Goal: Information Seeking & Learning: Understand process/instructions

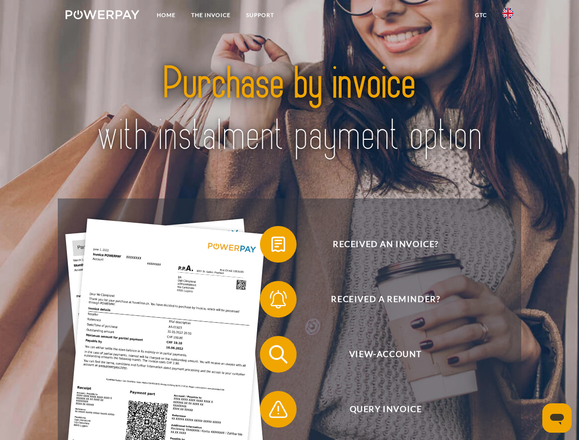
click at [102, 16] on img at bounding box center [103, 14] width 74 height 9
click at [508, 16] on img at bounding box center [507, 13] width 11 height 11
click at [480, 15] on link "GTC" at bounding box center [480, 15] width 27 height 16
click at [271, 246] on span at bounding box center [264, 244] width 46 height 46
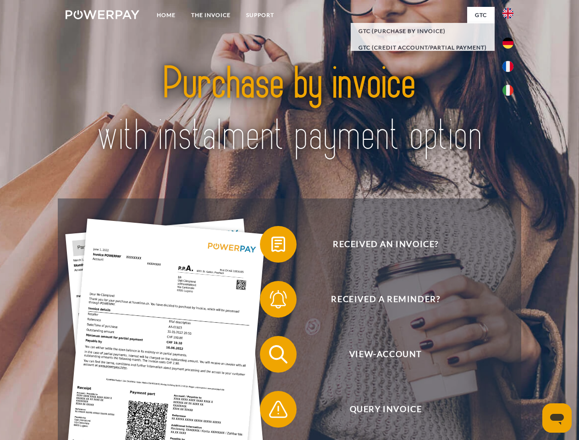
click at [271, 301] on span at bounding box center [264, 299] width 46 height 46
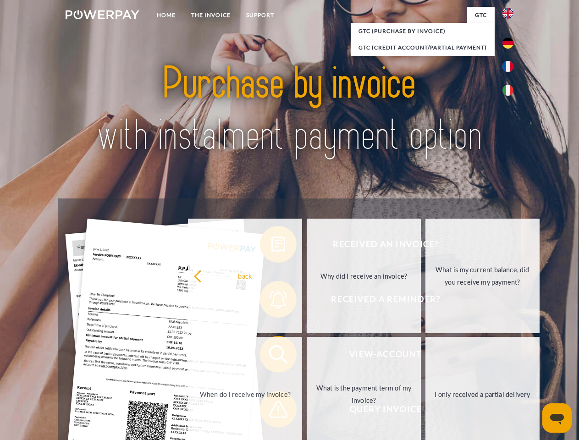
click at [307, 356] on link "What is the payment term of my invoice?" at bounding box center [364, 394] width 114 height 115
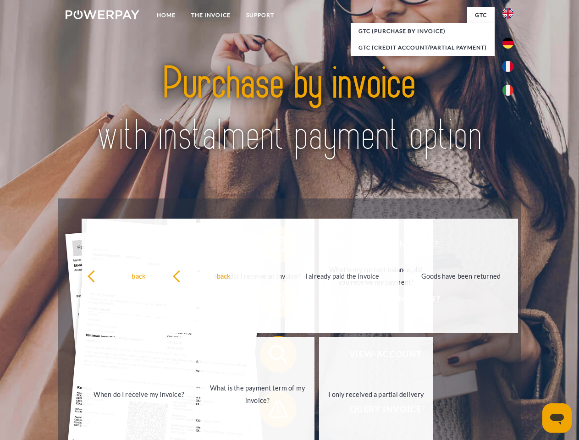
click at [271, 411] on div "back Why did I receive an invoice? What is my current balance, did you receive …" at bounding box center [258, 335] width 370 height 236
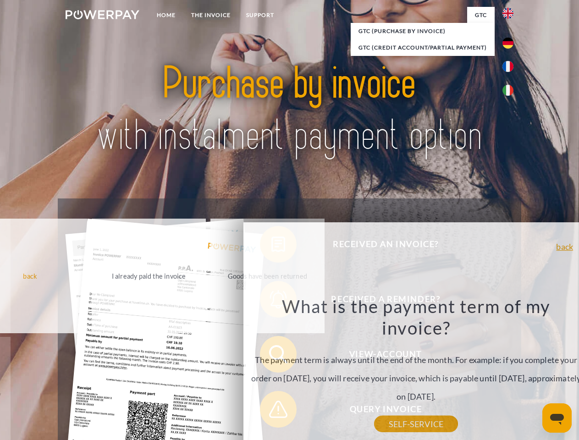
click at [557, 418] on icon "Open messaging window" at bounding box center [557, 419] width 14 height 11
